Goal: Task Accomplishment & Management: Manage account settings

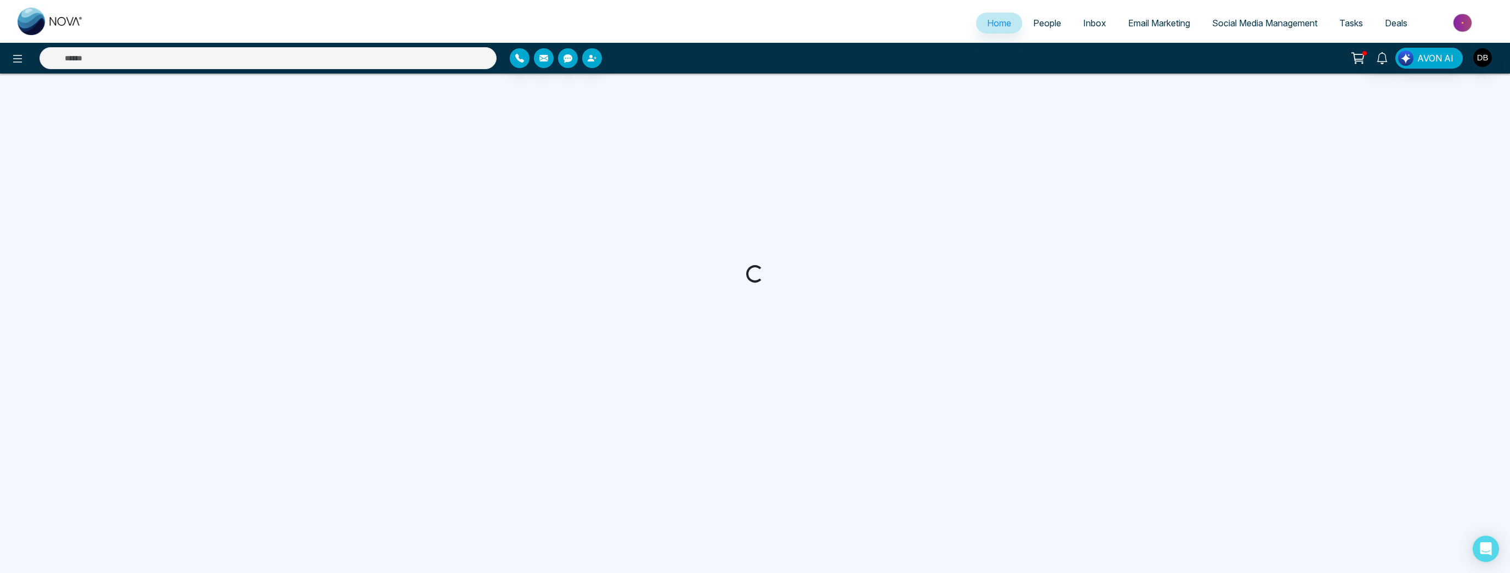
select select "*"
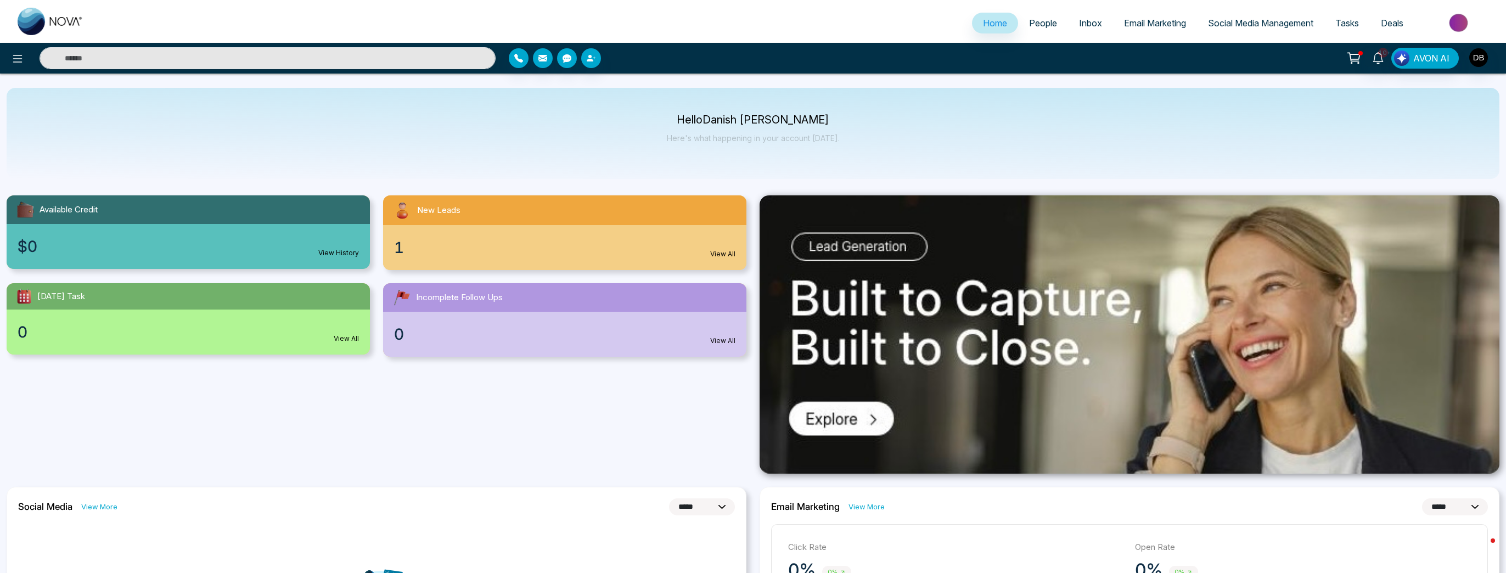
click at [1039, 22] on span "People" at bounding box center [1043, 23] width 28 height 11
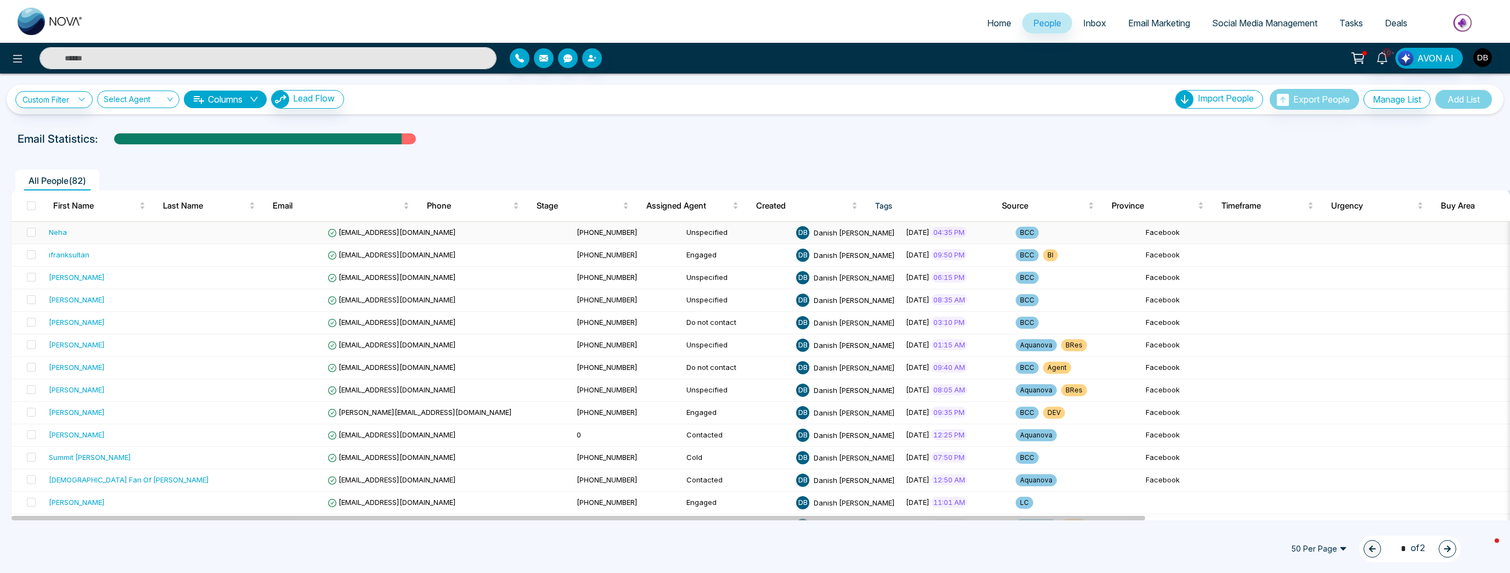
click at [213, 237] on td at bounding box center [268, 233] width 110 height 22
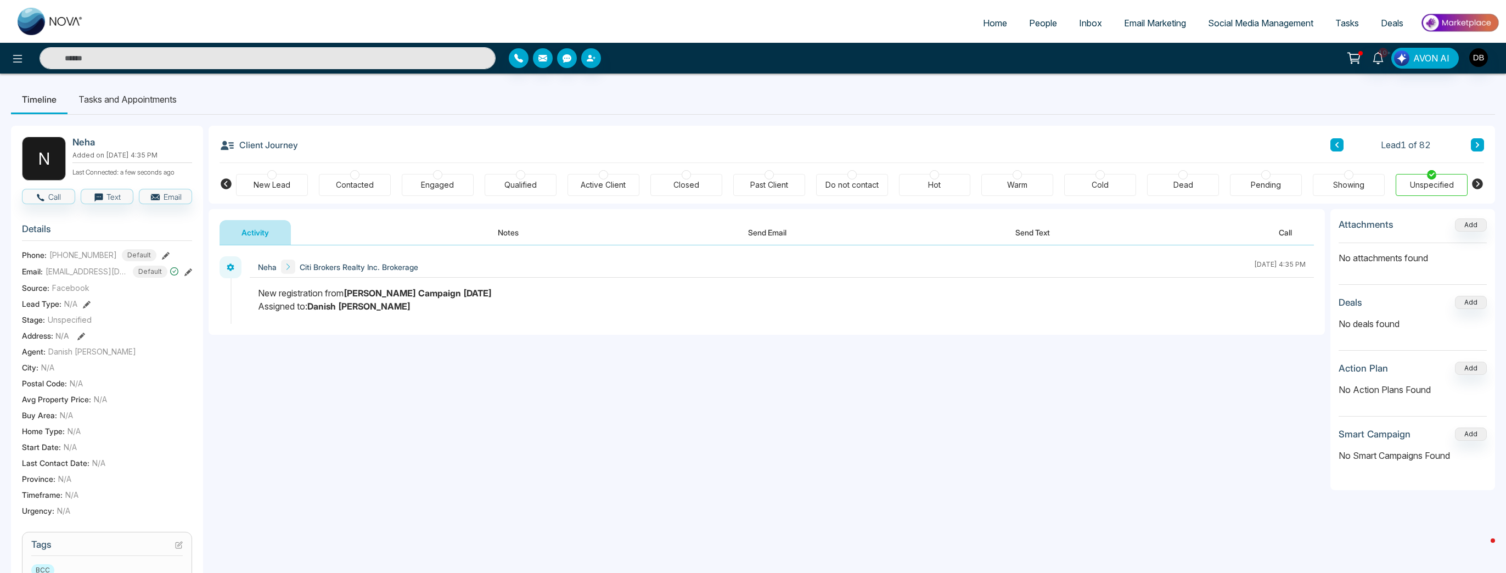
click at [84, 261] on span "[PHONE_NUMBER]" at bounding box center [82, 255] width 67 height 12
copy span "14169918509"
click at [515, 233] on button "Notes" at bounding box center [508, 232] width 65 height 25
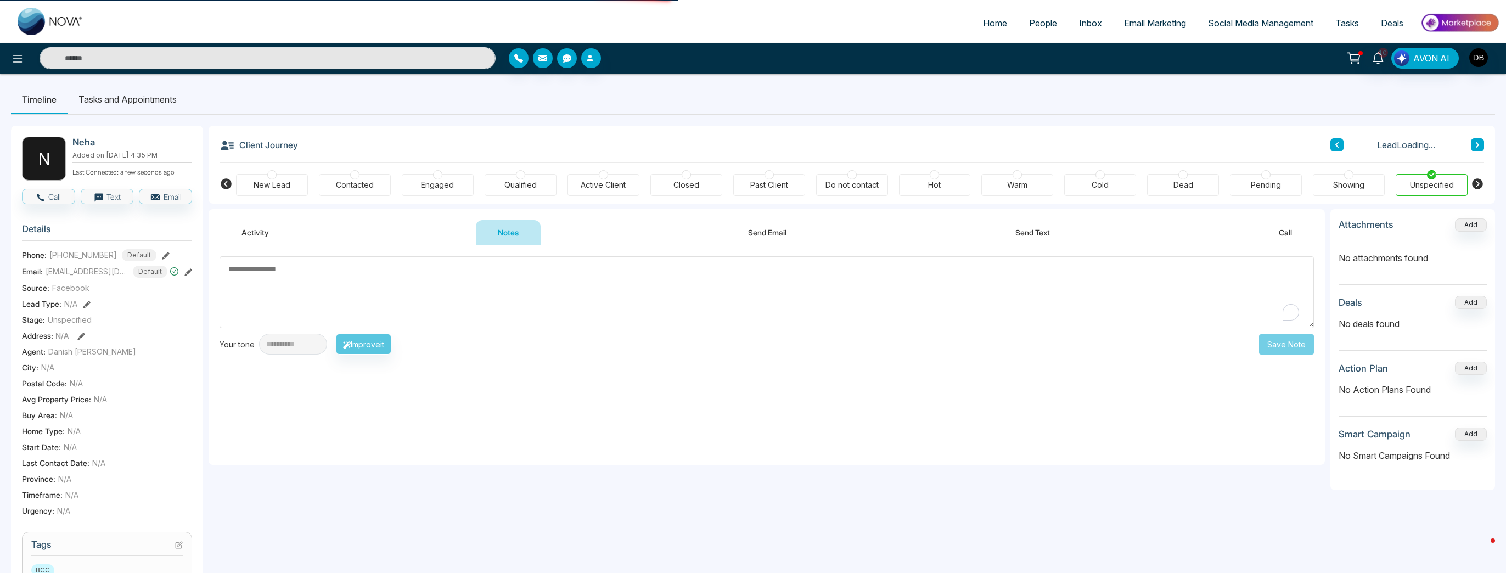
click at [485, 286] on textarea "To enrich screen reader interactions, please activate Accessibility in Grammarl…" at bounding box center [766, 292] width 1094 height 72
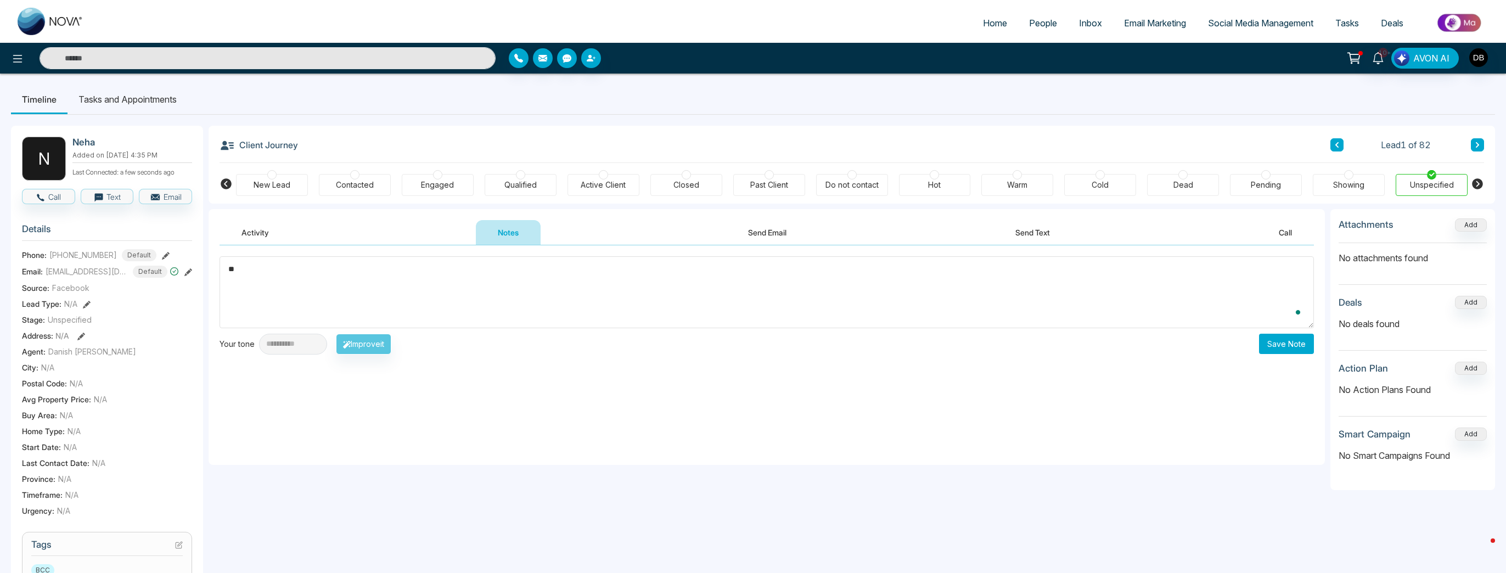
type textarea "*"
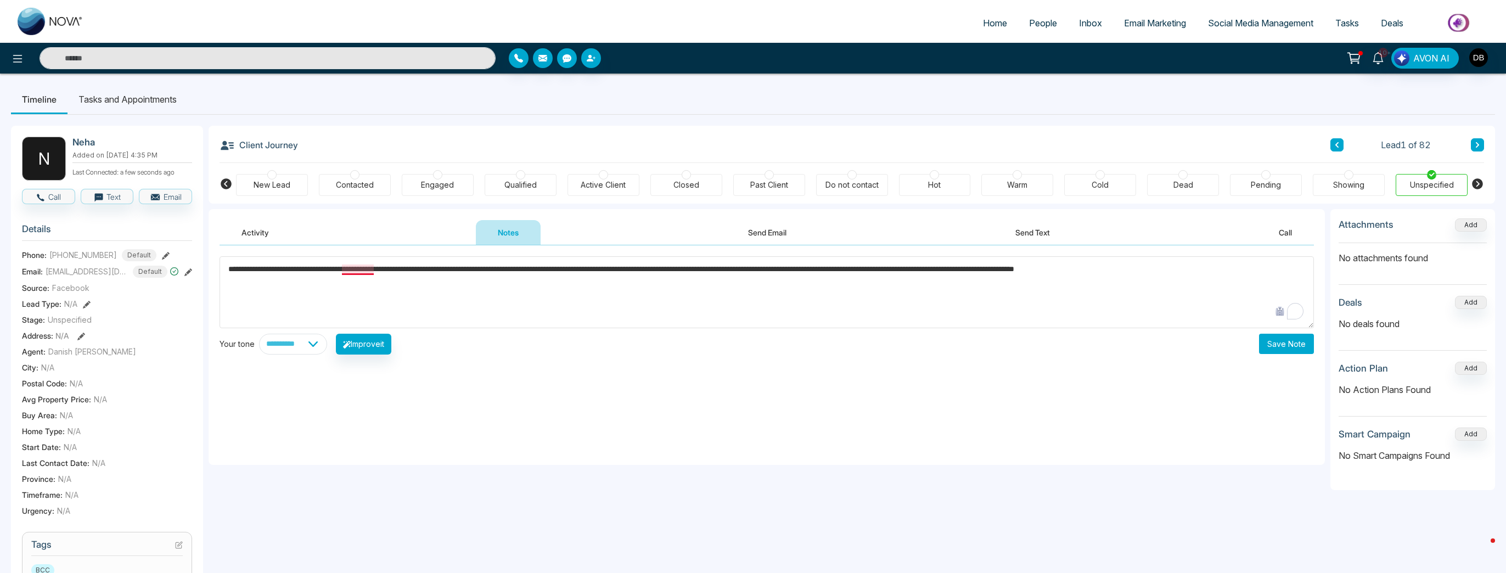
click at [358, 266] on textarea "**********" at bounding box center [766, 292] width 1094 height 72
click at [587, 298] on textarea "**********" at bounding box center [766, 292] width 1094 height 72
click at [1284, 277] on textarea "**********" at bounding box center [766, 292] width 1094 height 72
type textarea "**********"
click at [1299, 341] on button "Save Note" at bounding box center [1286, 344] width 55 height 20
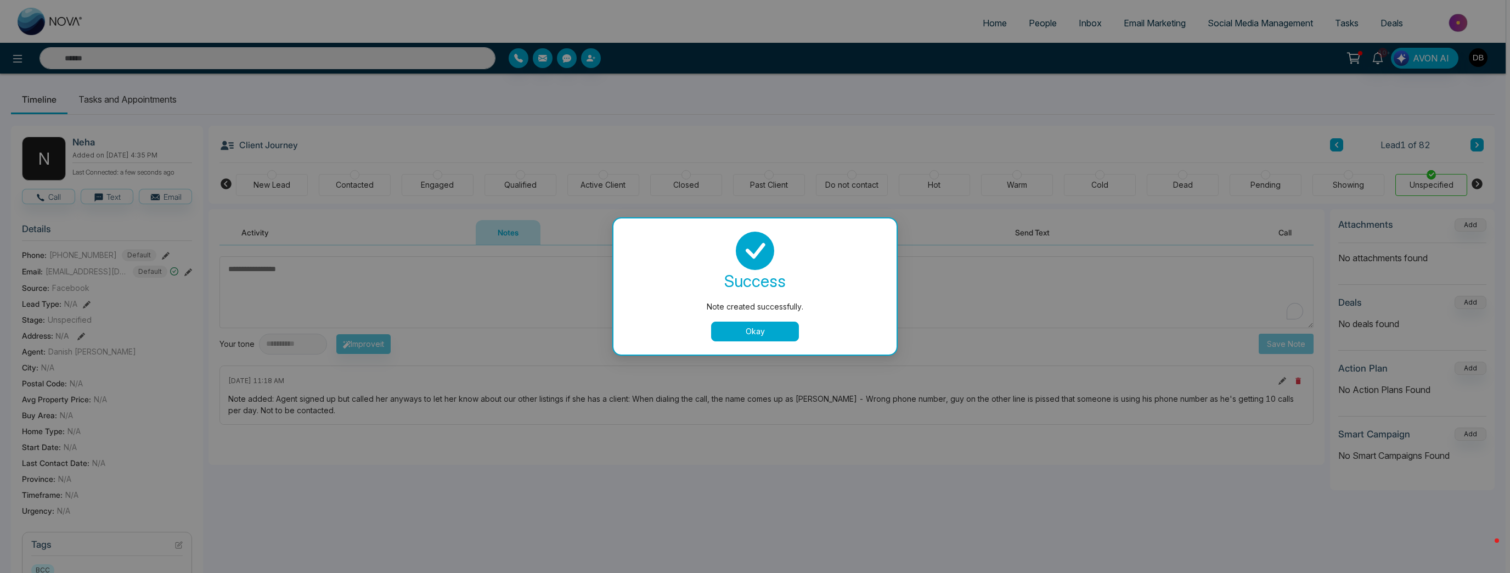
click at [768, 323] on button "Okay" at bounding box center [755, 332] width 88 height 20
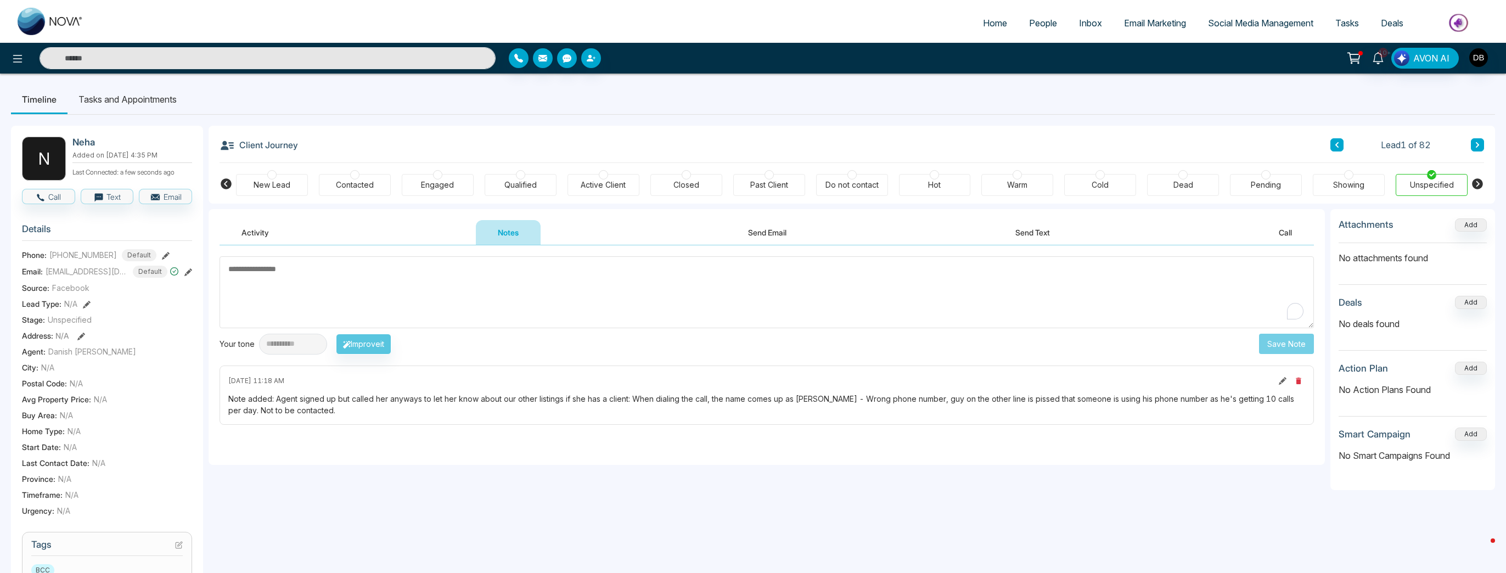
drag, startPoint x: 856, startPoint y: 170, endPoint x: 860, endPoint y: 182, distance: 13.2
click at [855, 170] on div "New Lead Contacted Engaged Qualified Active Client Closed Past Client Do not co…" at bounding box center [851, 183] width 1231 height 41
click at [852, 189] on div "Do not contact" at bounding box center [851, 184] width 53 height 11
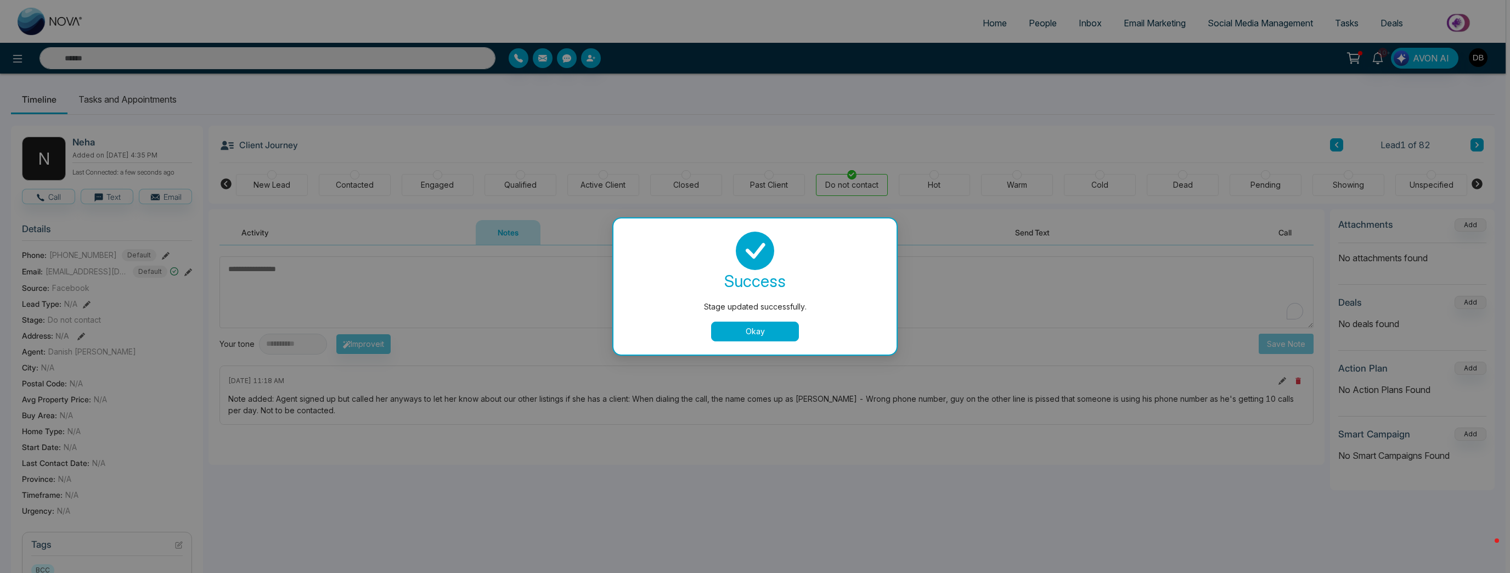
click at [775, 325] on button "Okay" at bounding box center [755, 332] width 88 height 20
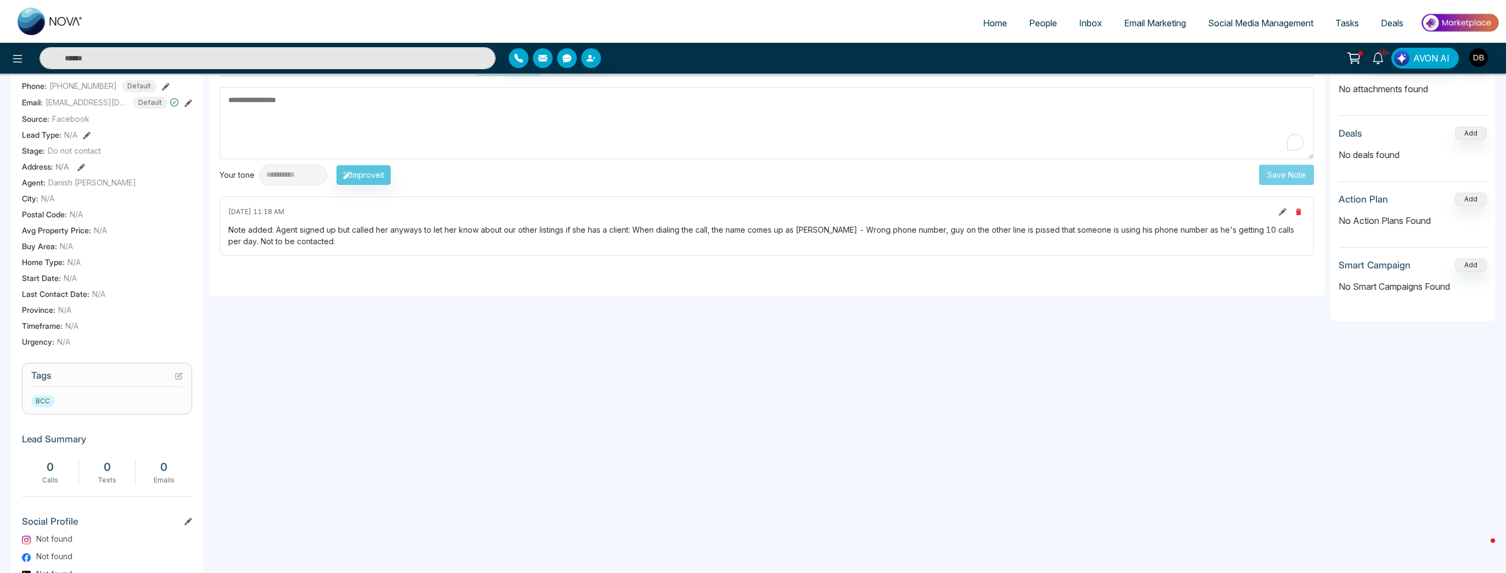
scroll to position [263, 0]
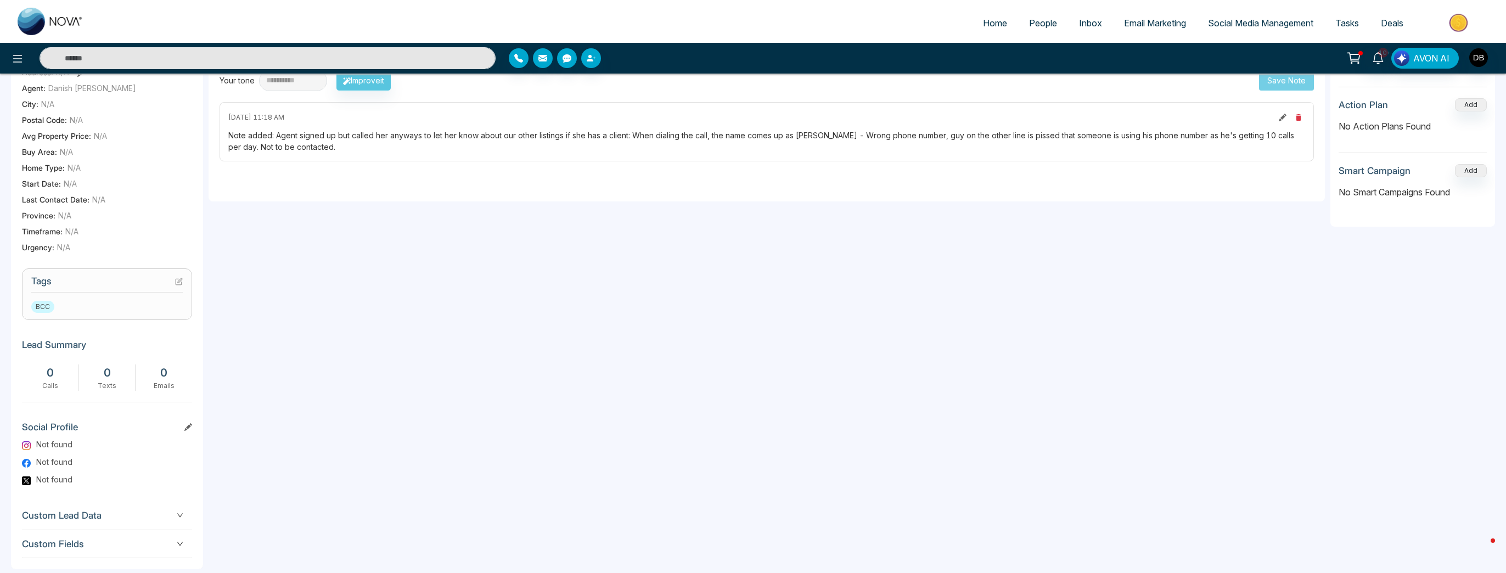
click at [179, 283] on icon at bounding box center [180, 280] width 4 height 4
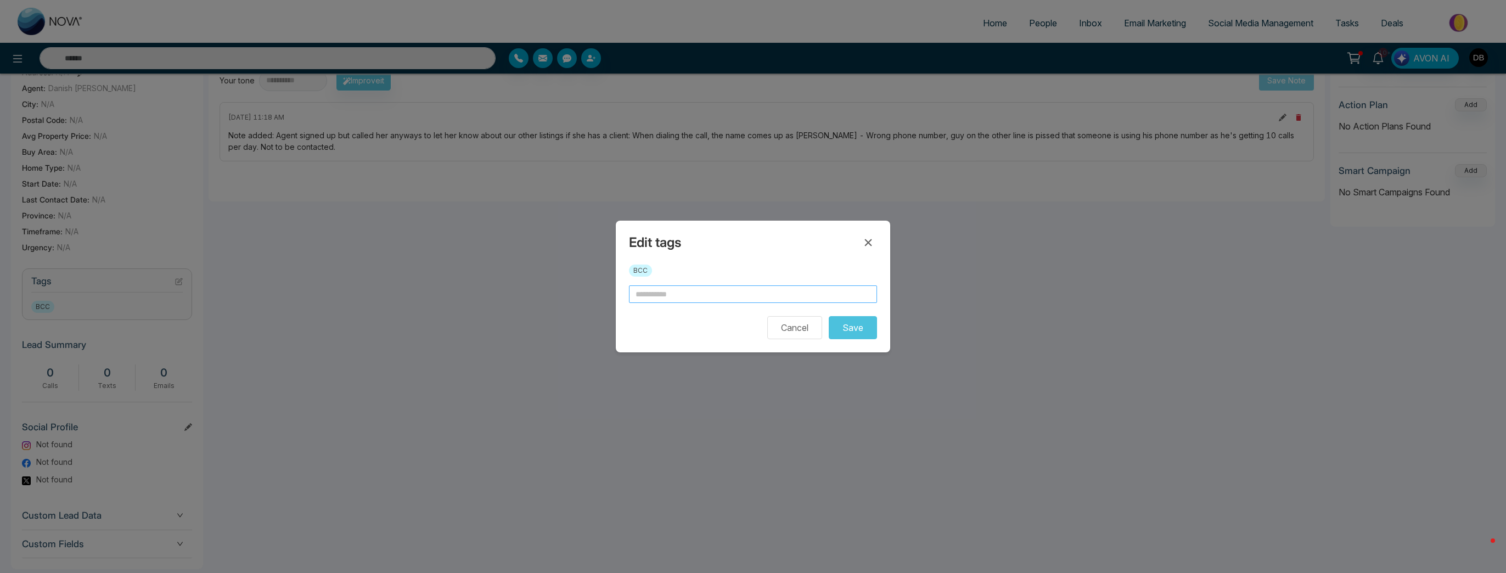
click at [680, 297] on input "text" at bounding box center [753, 294] width 248 height 18
type input "*"
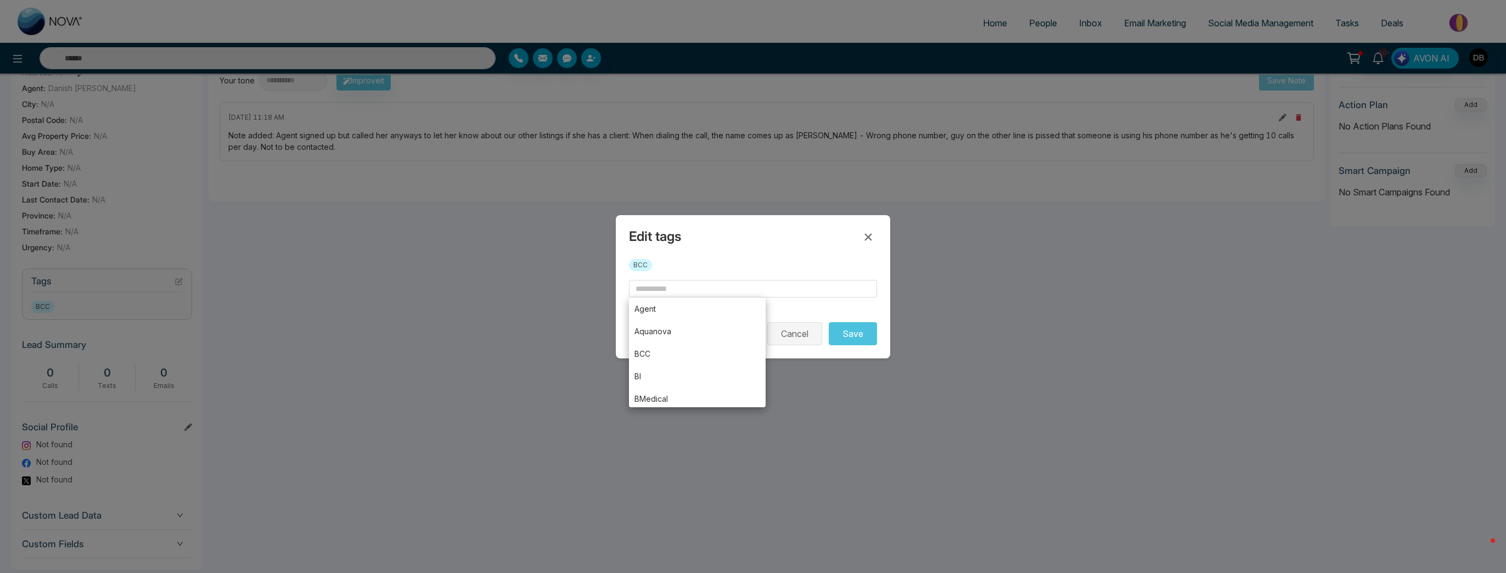
click at [800, 334] on button "Cancel" at bounding box center [794, 333] width 55 height 23
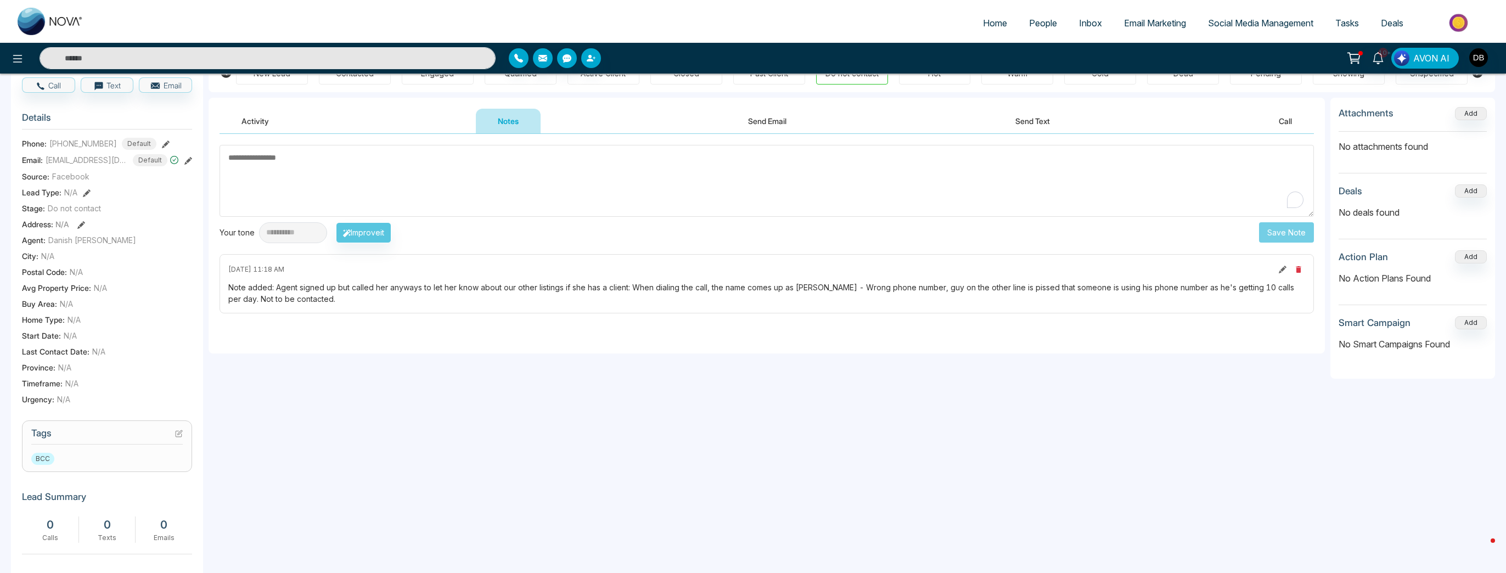
scroll to position [0, 0]
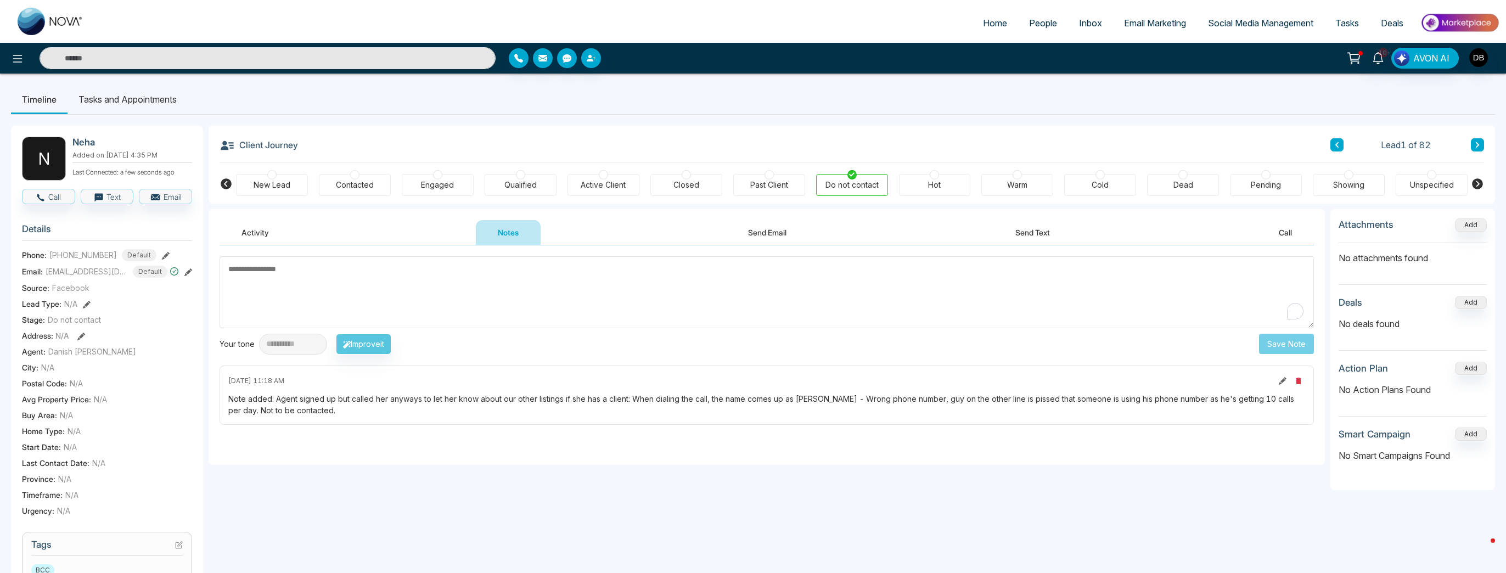
drag, startPoint x: 1477, startPoint y: 140, endPoint x: 1461, endPoint y: 165, distance: 29.8
click at [1477, 140] on button at bounding box center [1476, 144] width 13 height 13
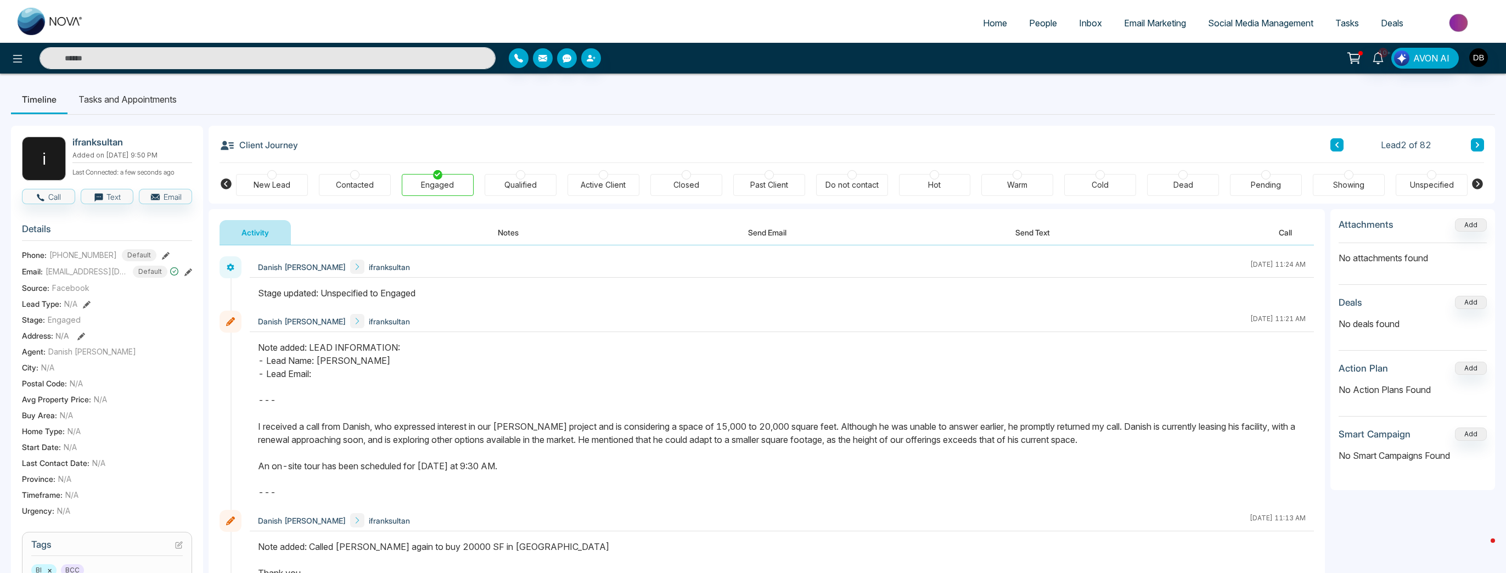
click at [521, 228] on button "Notes" at bounding box center [508, 232] width 65 height 25
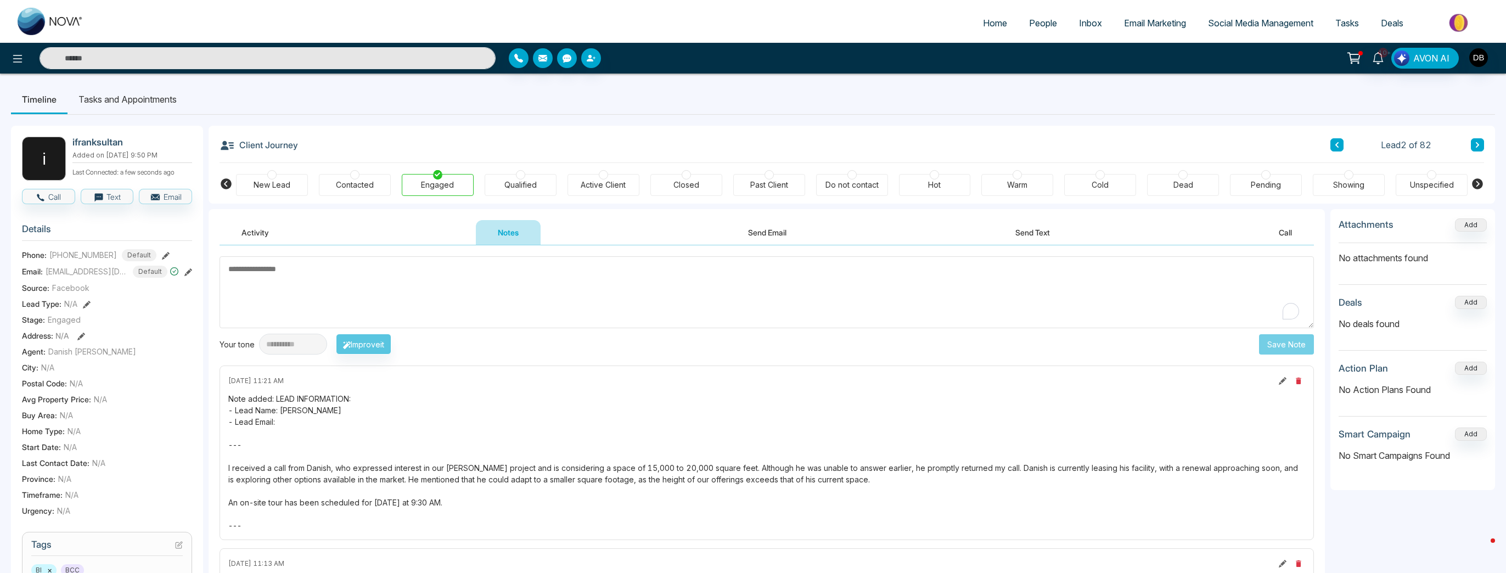
click at [638, 289] on textarea "To enrich screen reader interactions, please activate Accessibility in Grammarl…" at bounding box center [766, 292] width 1094 height 72
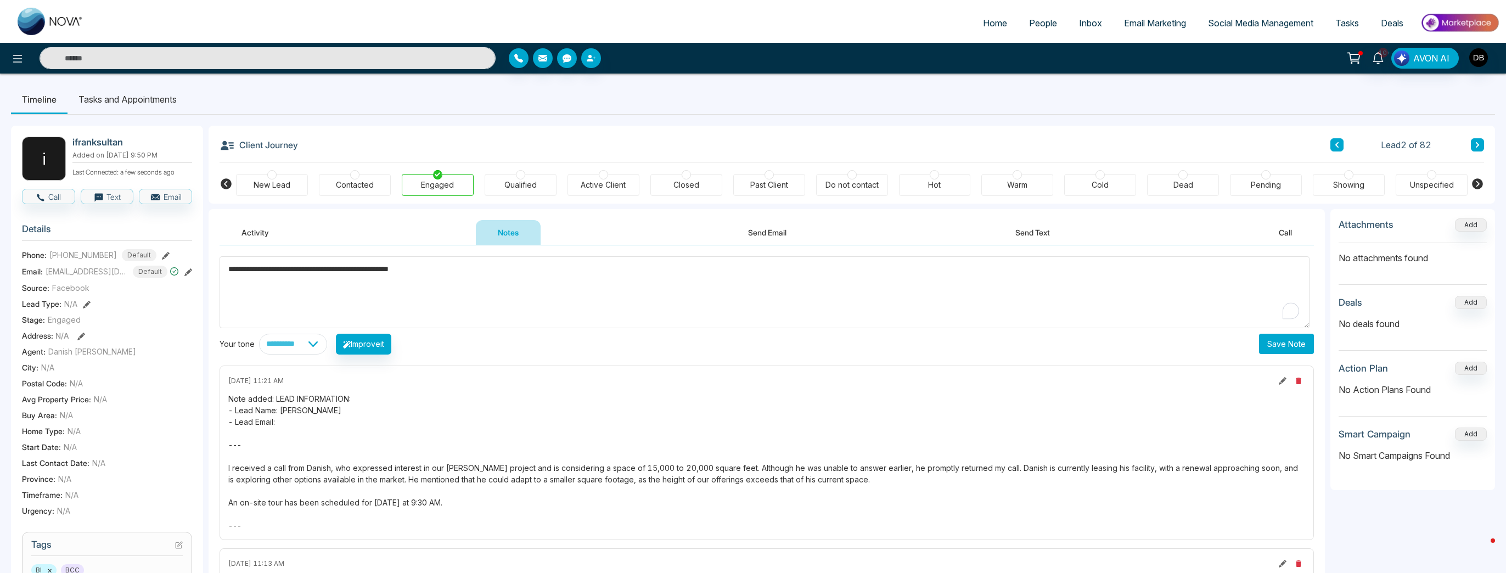
type textarea "**********"
click at [1292, 349] on button "Save Note" at bounding box center [1286, 344] width 55 height 20
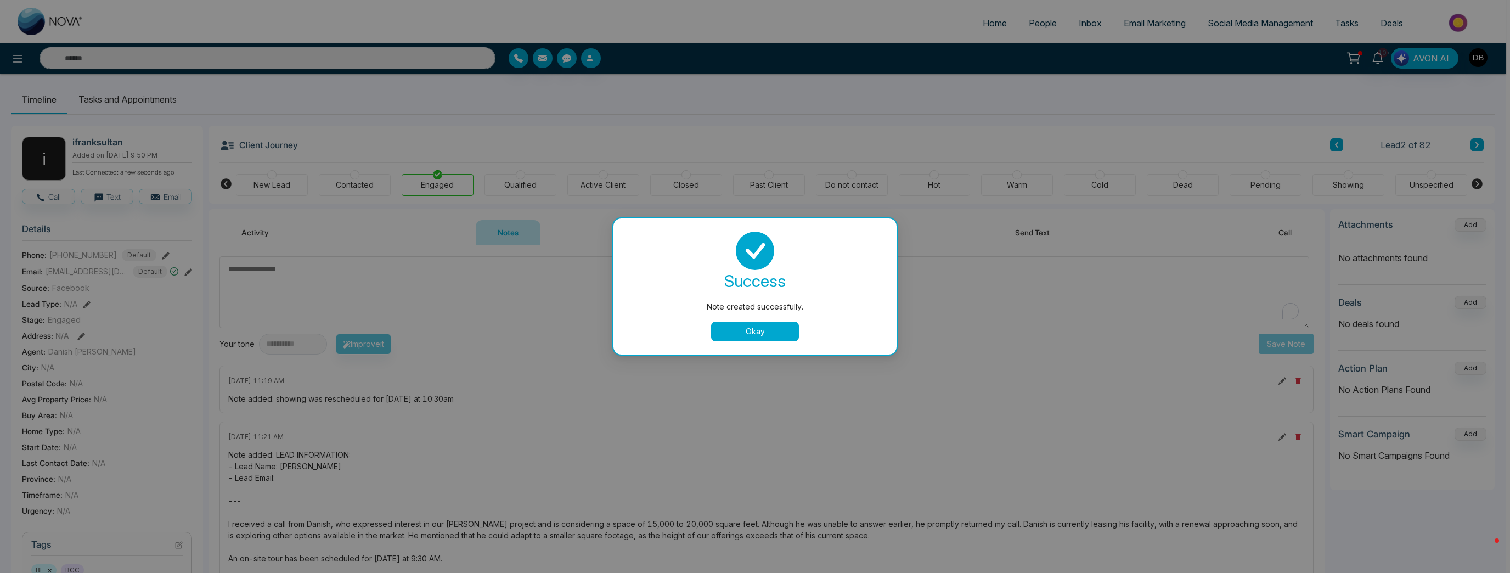
click at [741, 327] on button "Okay" at bounding box center [755, 332] width 88 height 20
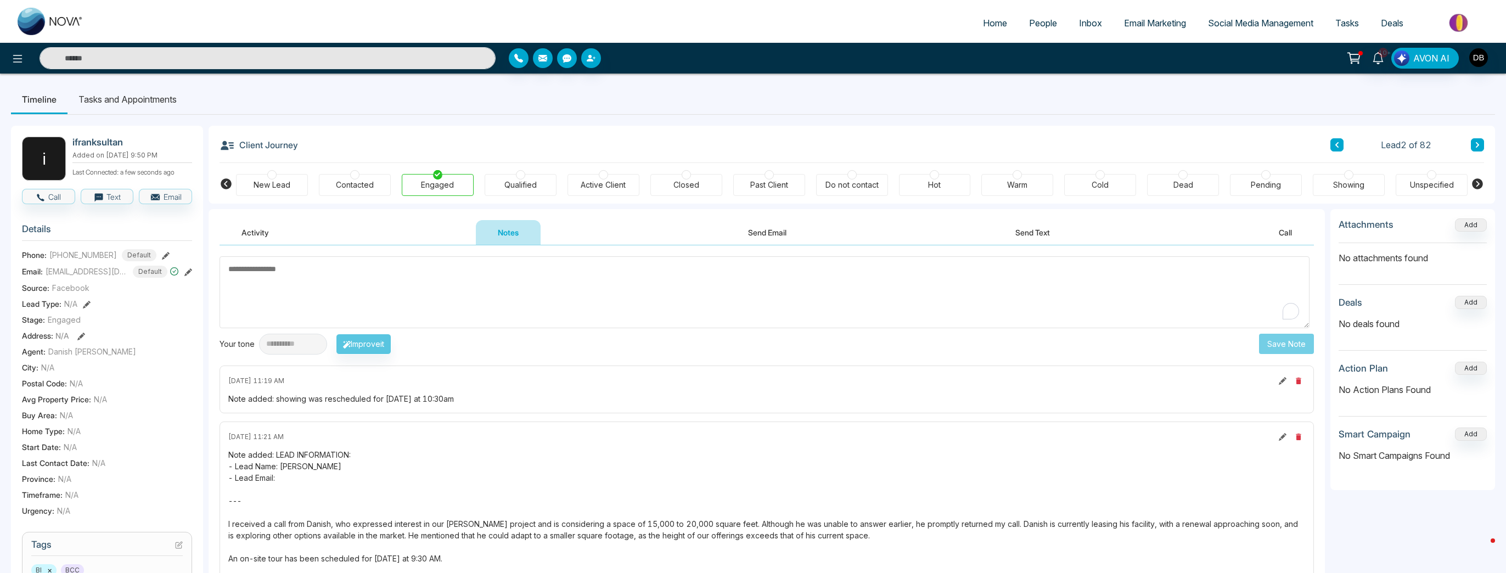
click at [1485, 143] on div "Client Journey Lead 2 of 82 New Lead Contacted Engaged Qualified Active Client …" at bounding box center [851, 165] width 1286 height 78
click at [1480, 143] on button at bounding box center [1476, 144] width 13 height 13
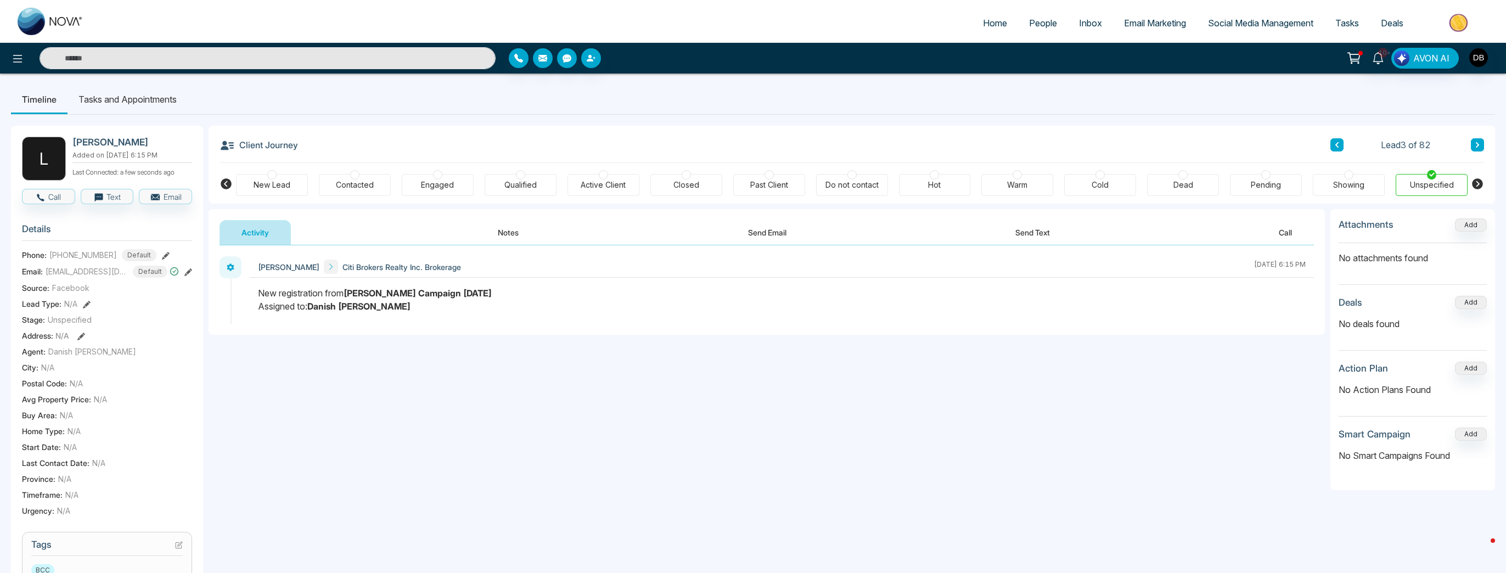
click at [495, 232] on button "Notes" at bounding box center [508, 232] width 65 height 25
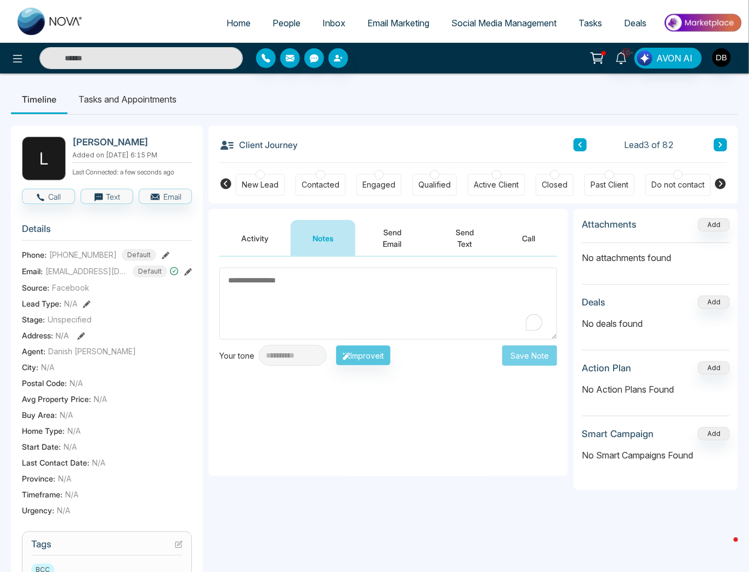
drag, startPoint x: 392, startPoint y: 534, endPoint x: 398, endPoint y: 540, distance: 8.2
click at [393, 534] on div "**********" at bounding box center [388, 520] width 360 height 623
